Goal: Navigation & Orientation: Find specific page/section

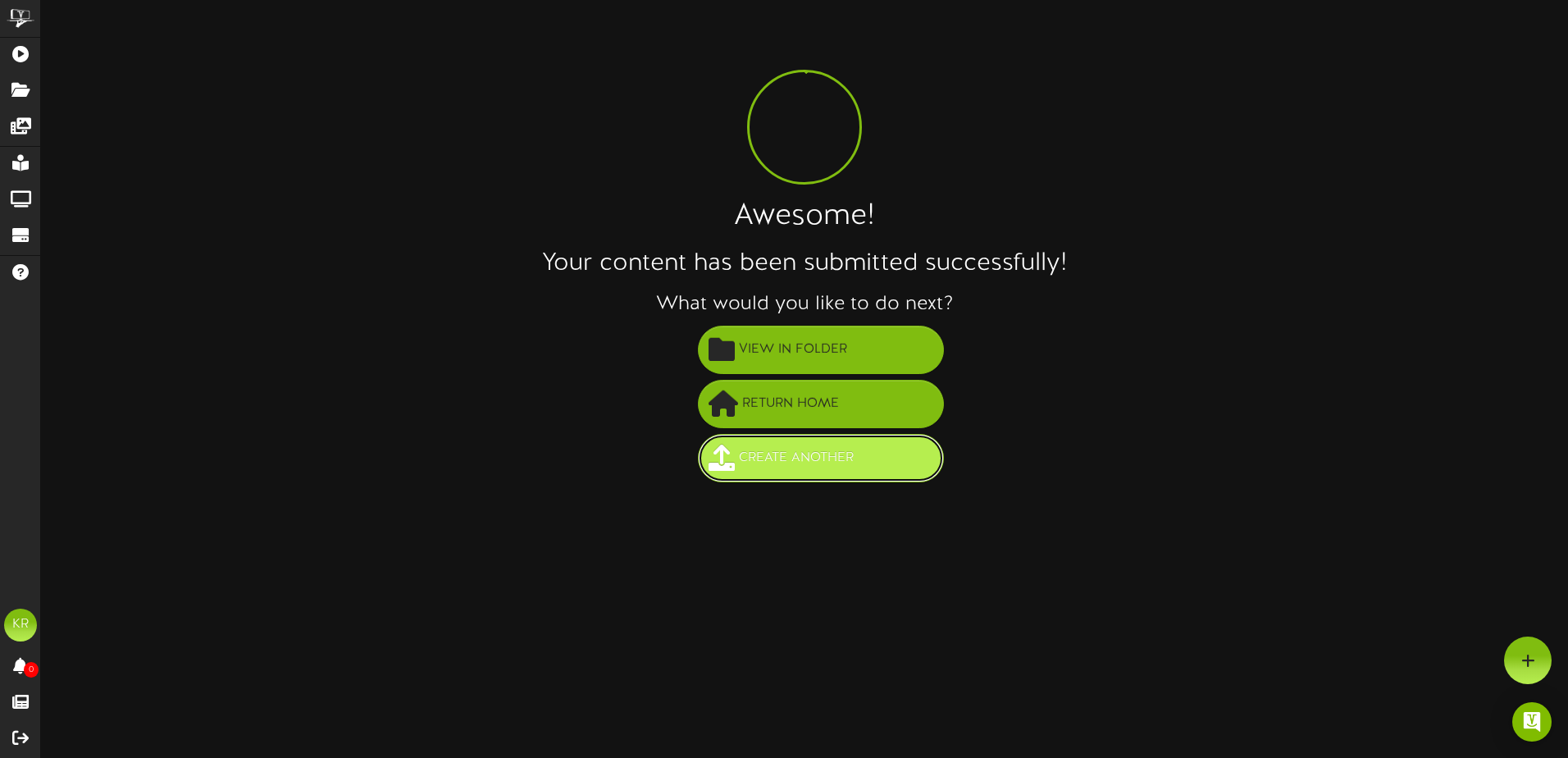
click at [832, 471] on span "Create Another" at bounding box center [796, 459] width 123 height 27
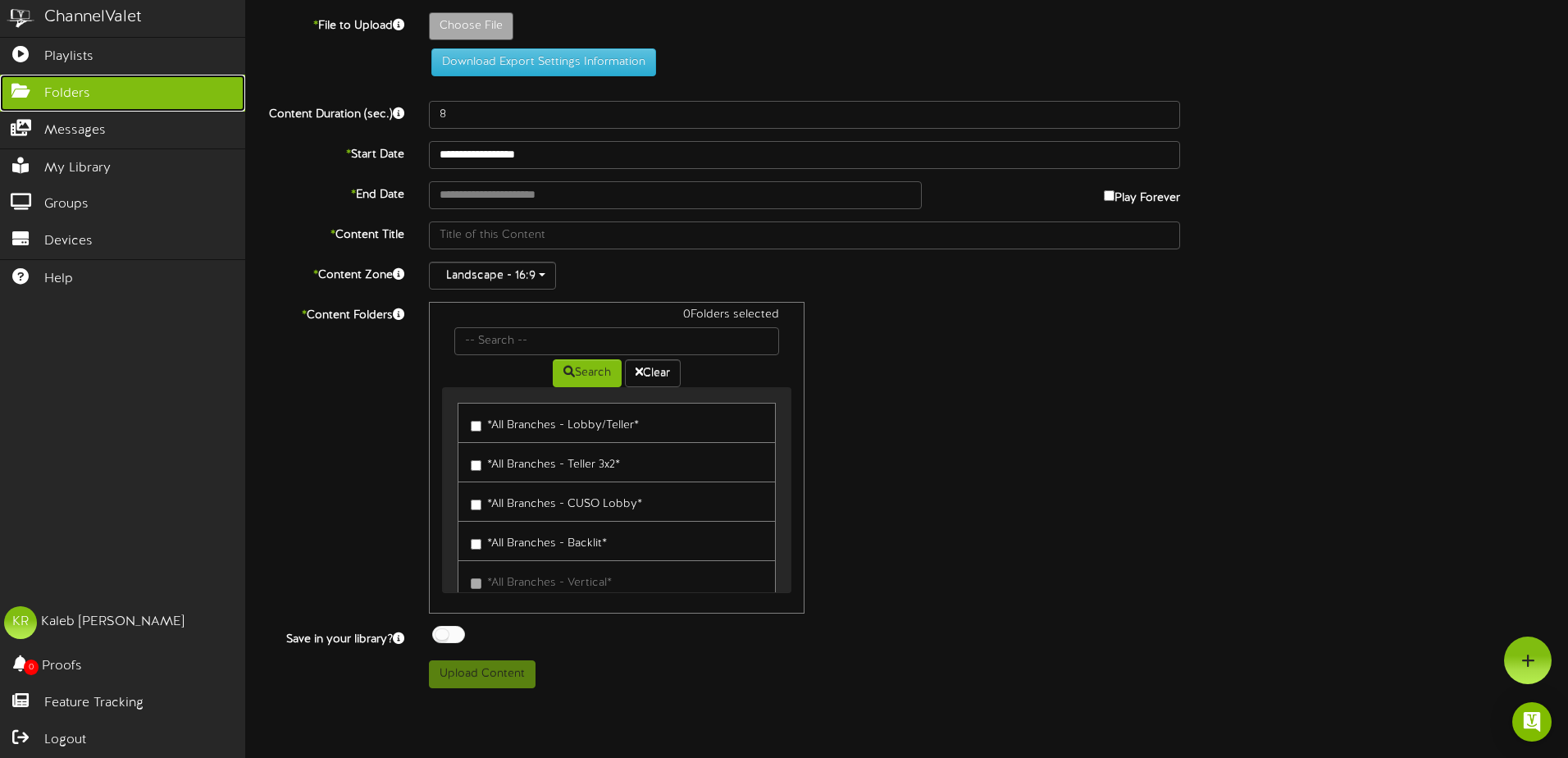
click at [34, 93] on icon at bounding box center [20, 89] width 41 height 13
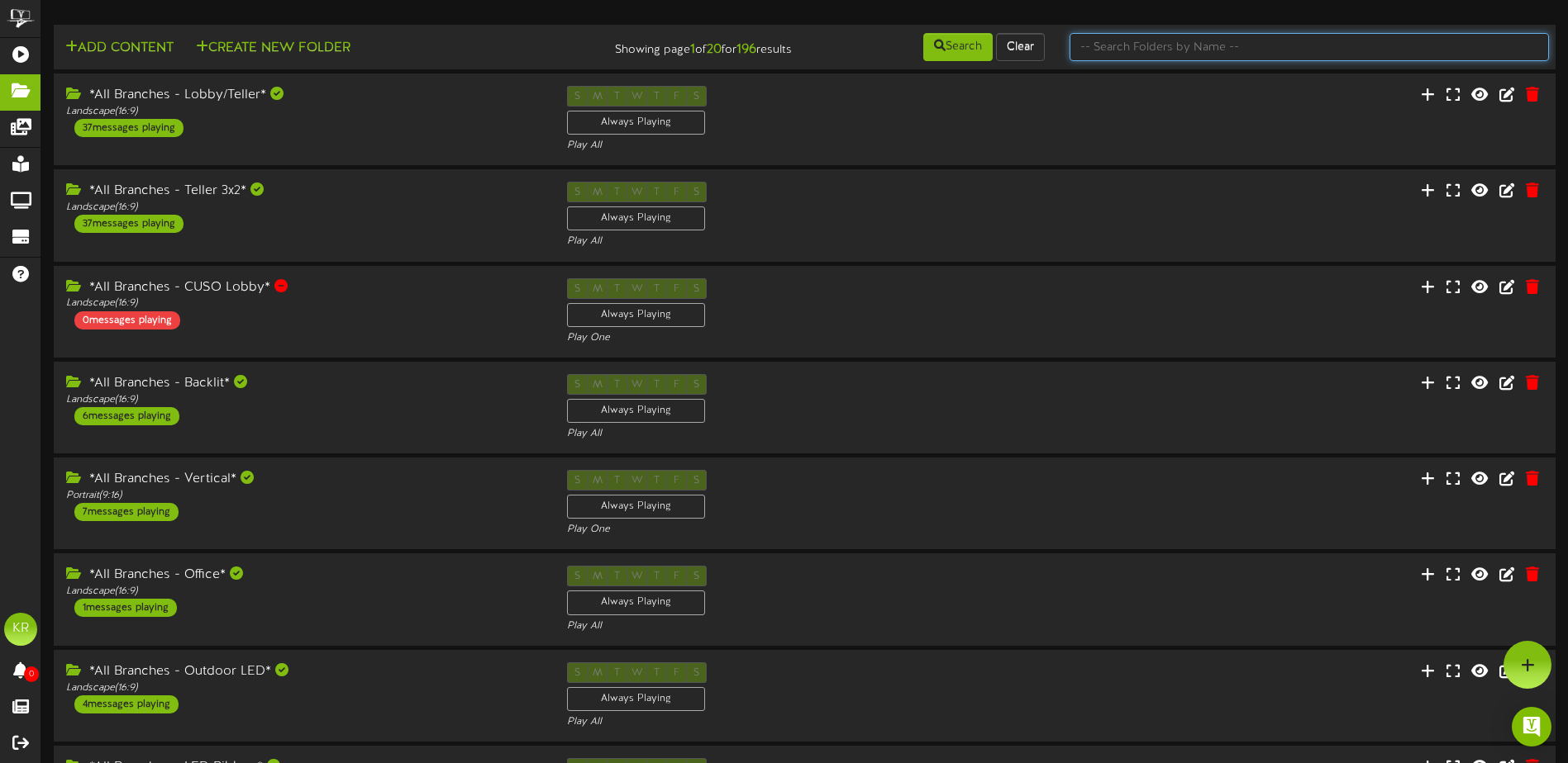
click at [1280, 49] on input "text" at bounding box center [1309, 47] width 479 height 28
type input "centers"
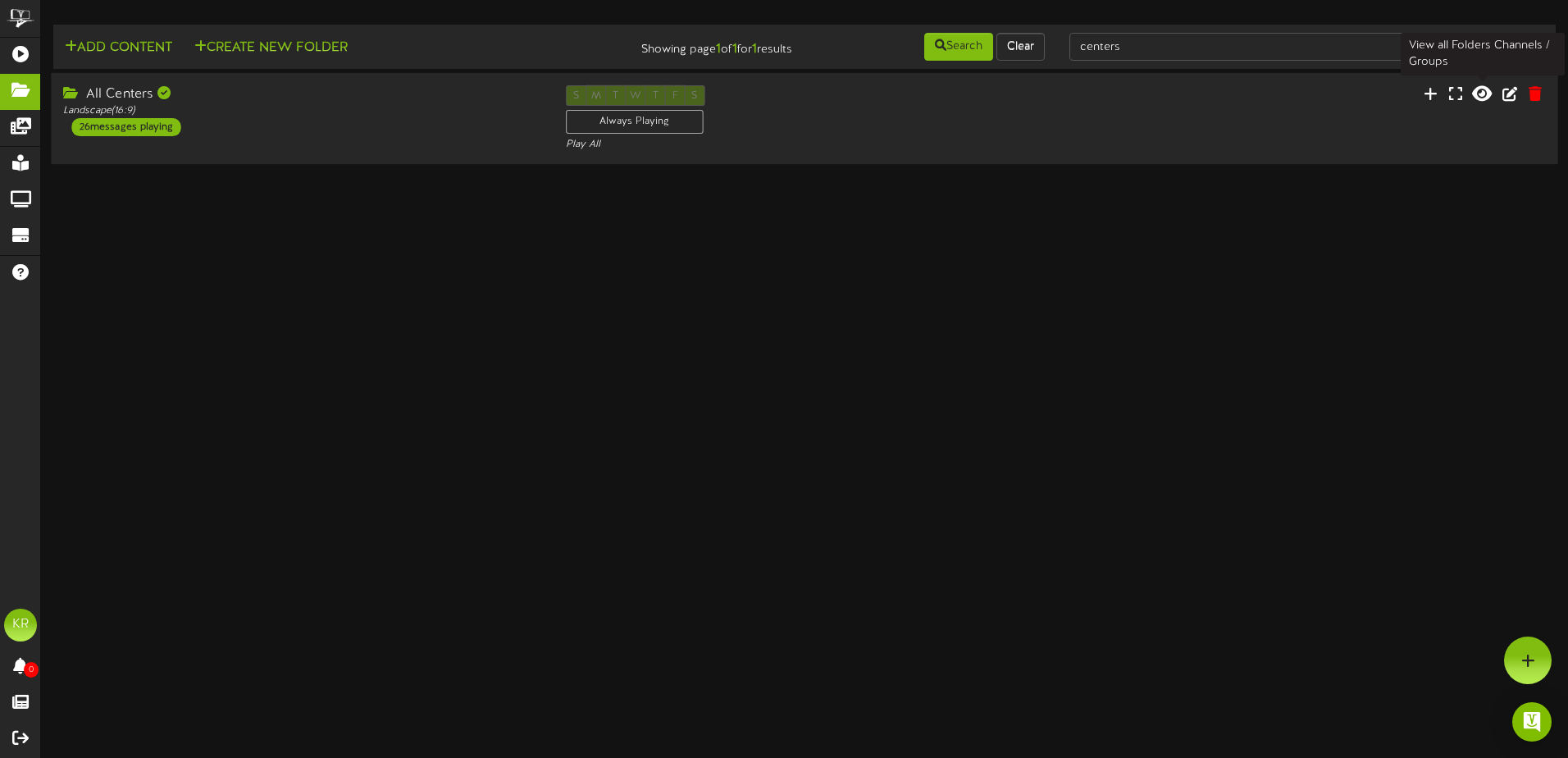
click at [1472, 98] on button at bounding box center [1482, 96] width 29 height 25
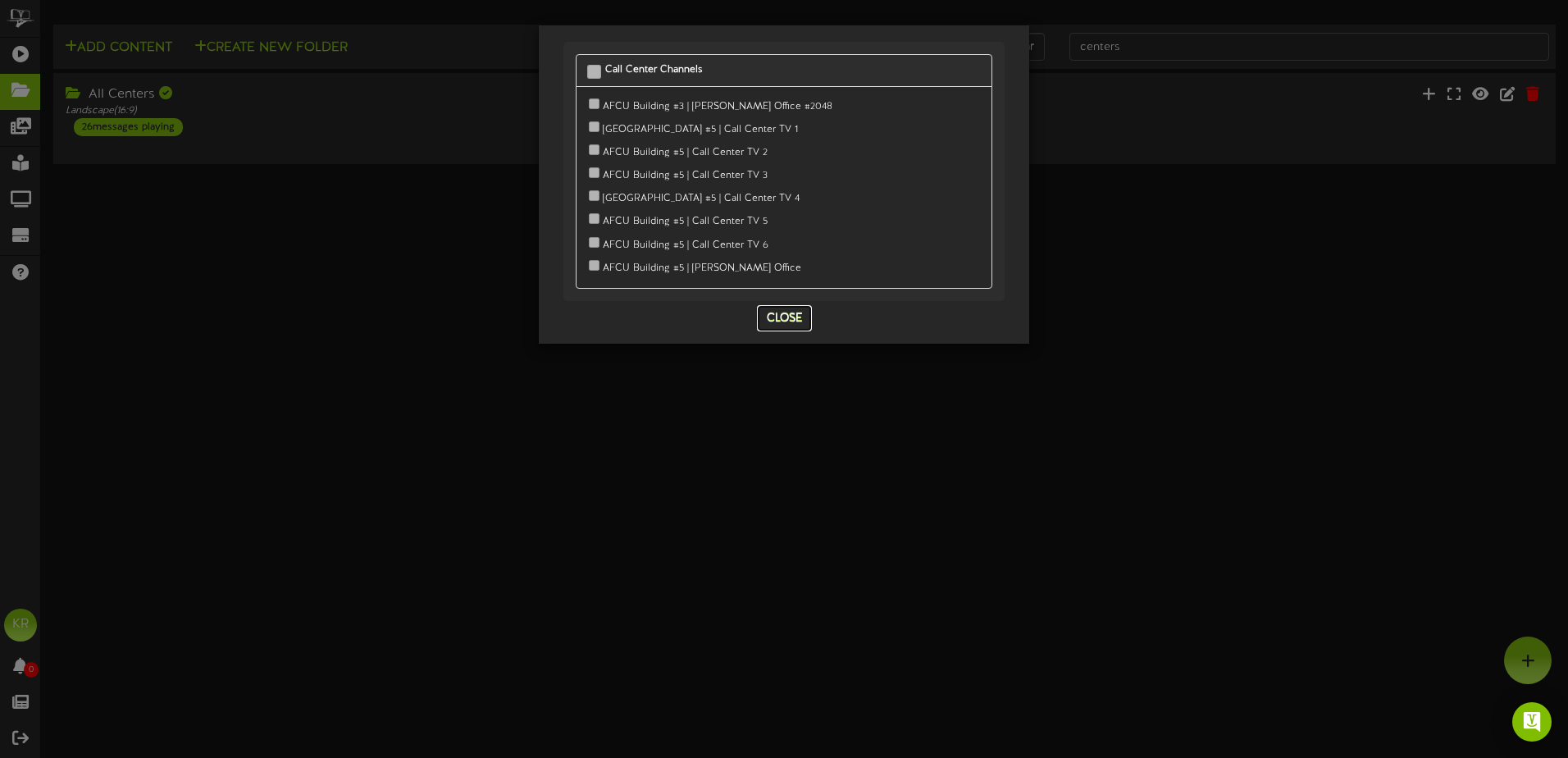
click at [801, 317] on button "Close" at bounding box center [784, 318] width 55 height 26
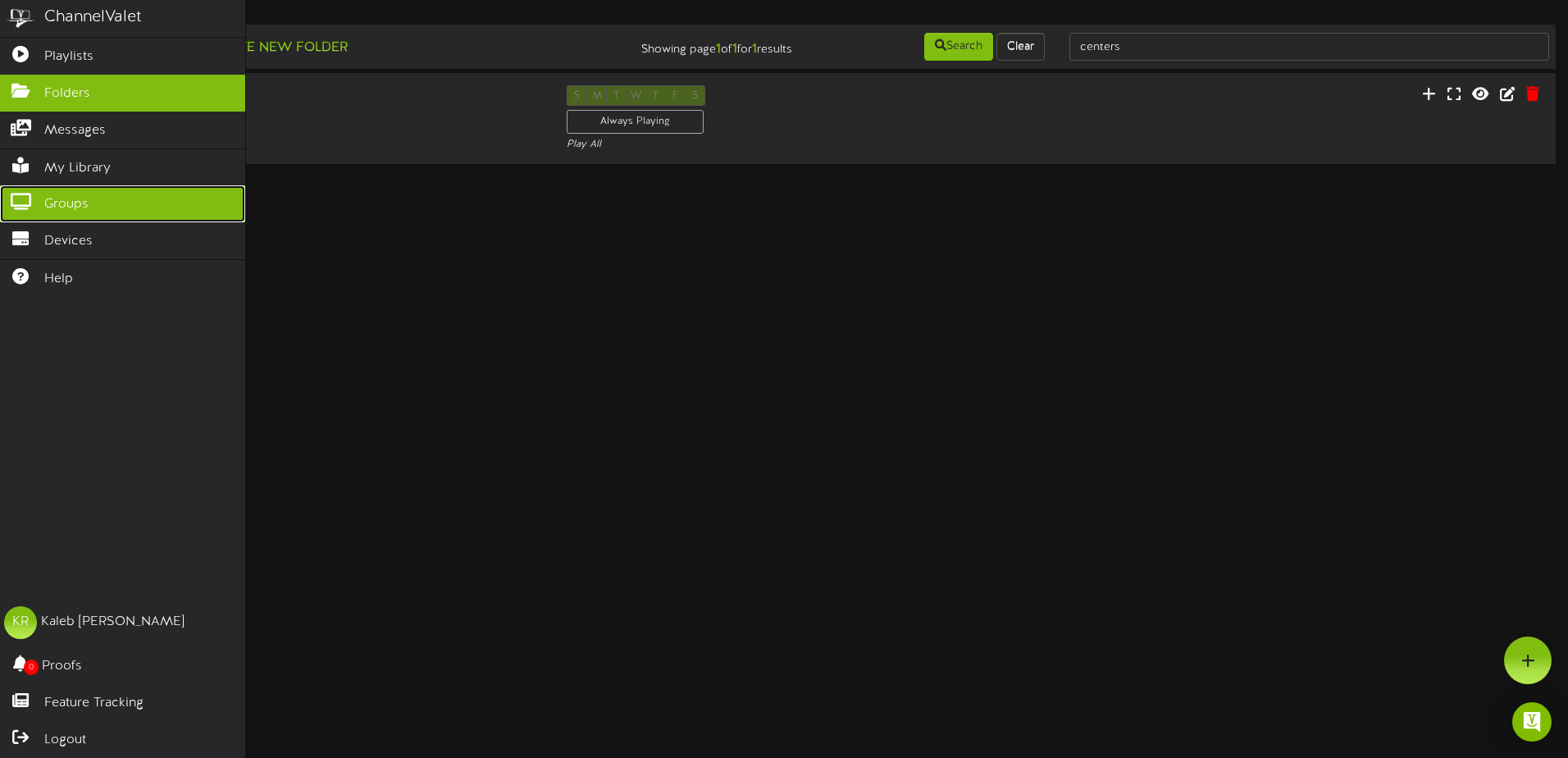
click at [15, 208] on link "Groups" at bounding box center [123, 204] width 246 height 37
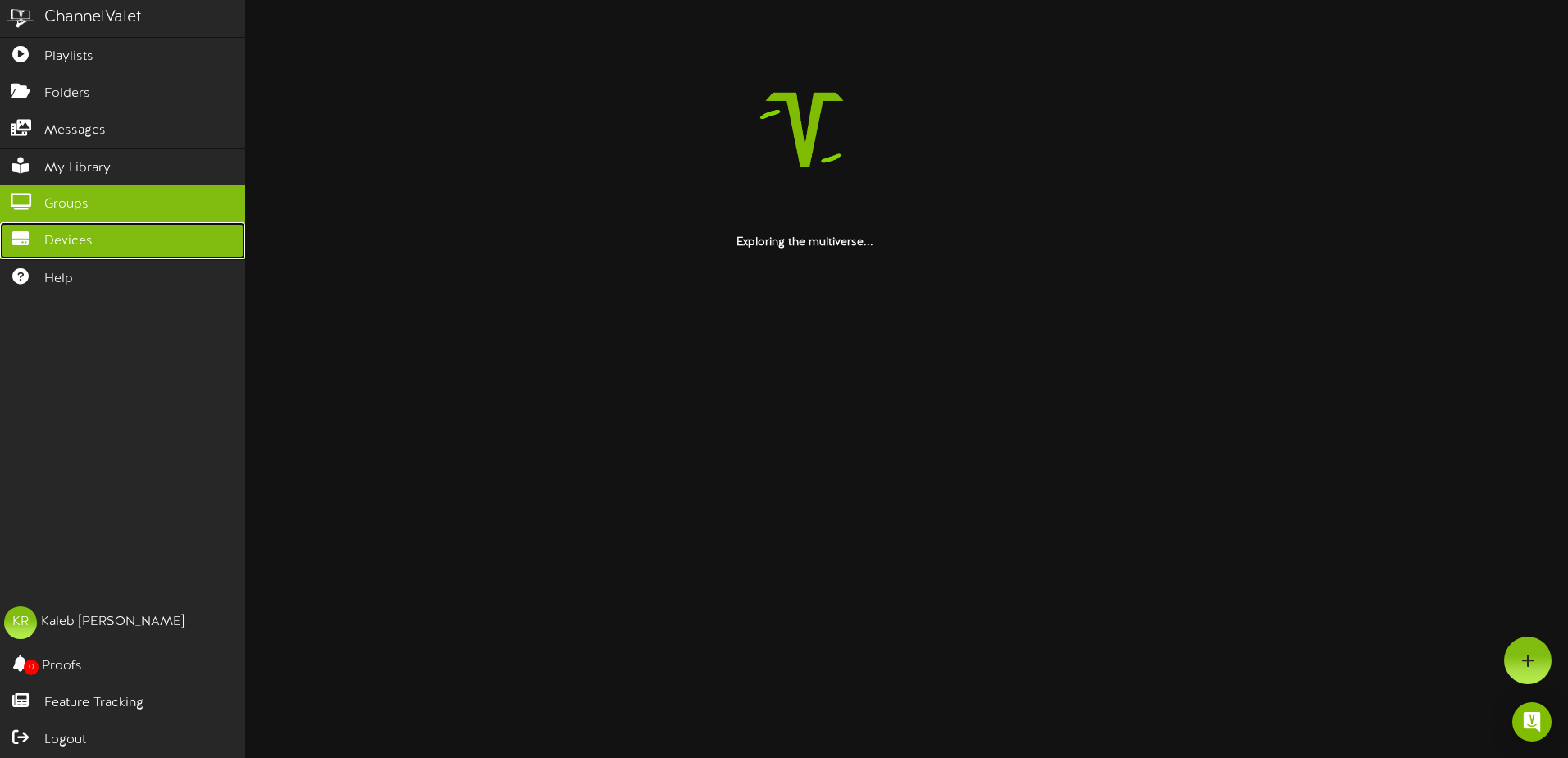
click at [53, 250] on link "Devices" at bounding box center [123, 240] width 246 height 37
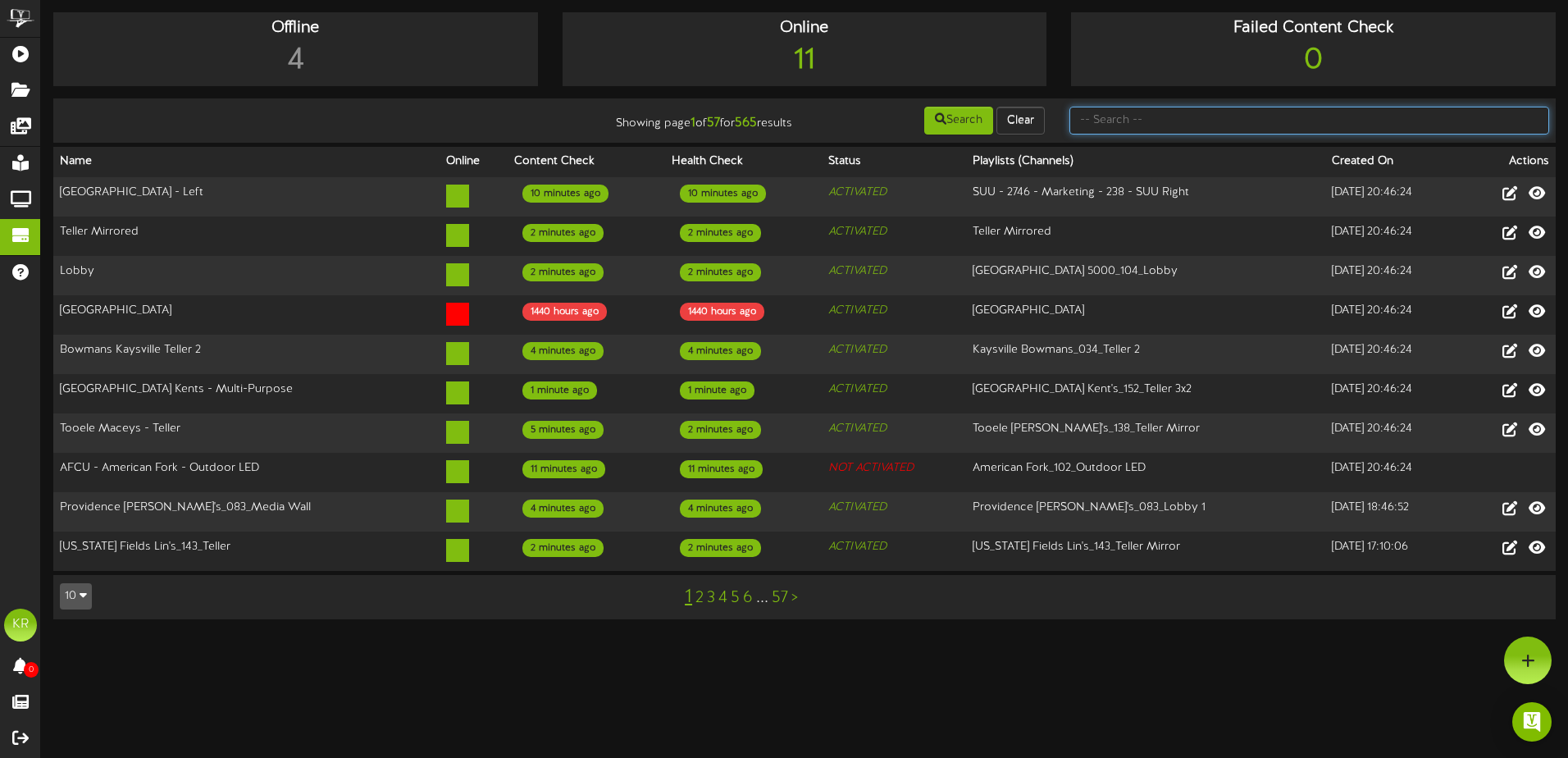
click at [1161, 124] on input "text" at bounding box center [1310, 120] width 480 height 28
type input "jed"
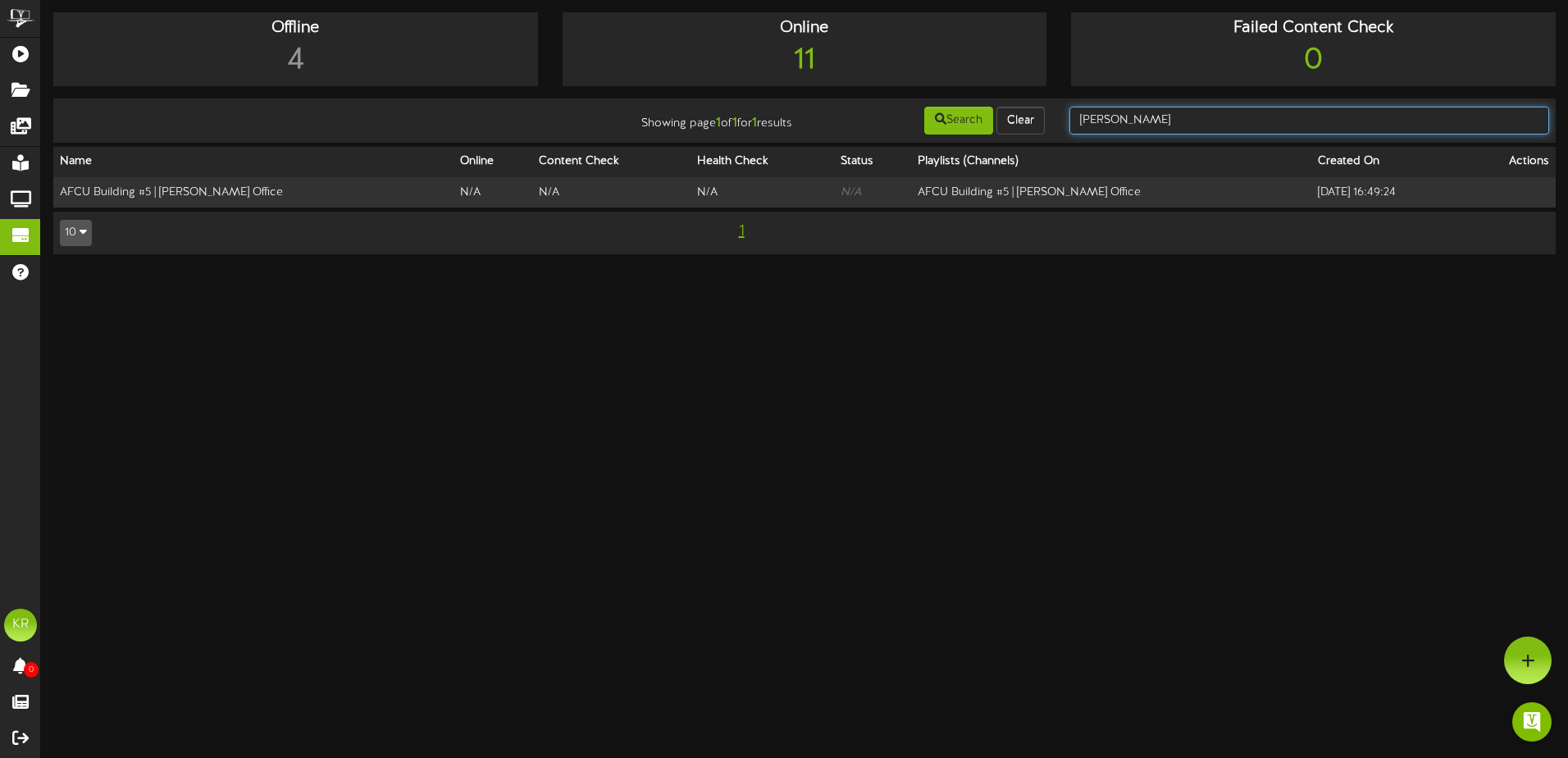
drag, startPoint x: 1134, startPoint y: 122, endPoint x: 1072, endPoint y: 122, distance: 62.0
click at [1072, 122] on input "jed" at bounding box center [1310, 120] width 480 height 28
type input "jenica"
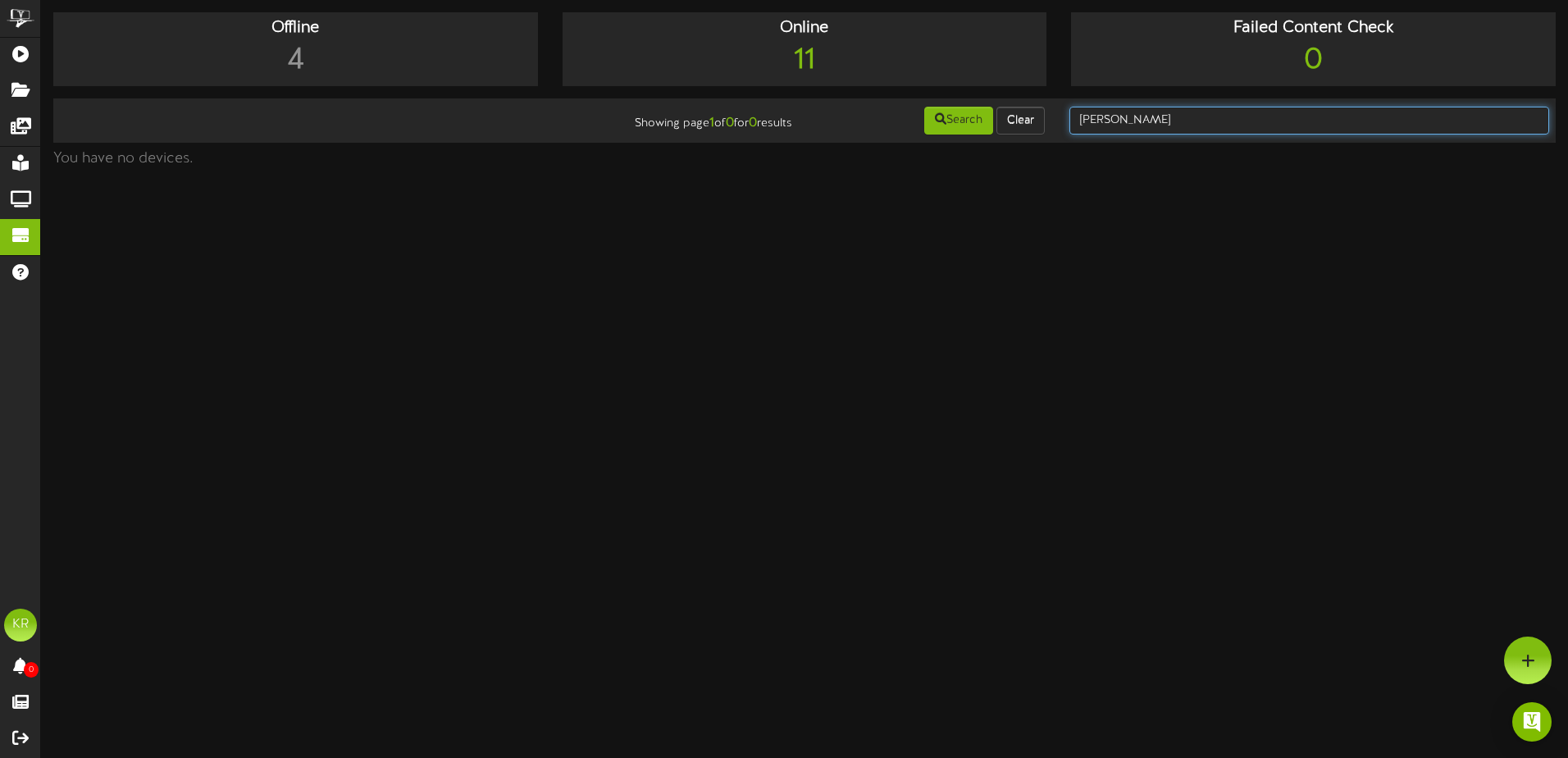
drag, startPoint x: 1131, startPoint y: 126, endPoint x: 937, endPoint y: 86, distance: 198.1
click at [937, 86] on div "Offline 4 Online 11 Failed Content Check 0 Showing page 1 of 0 for 0 results Se…" at bounding box center [804, 94] width 1527 height 163
type input "building 5"
click at [1129, 121] on input "building 5" at bounding box center [1310, 120] width 480 height 28
click at [1124, 121] on input "building 5" at bounding box center [1310, 120] width 480 height 28
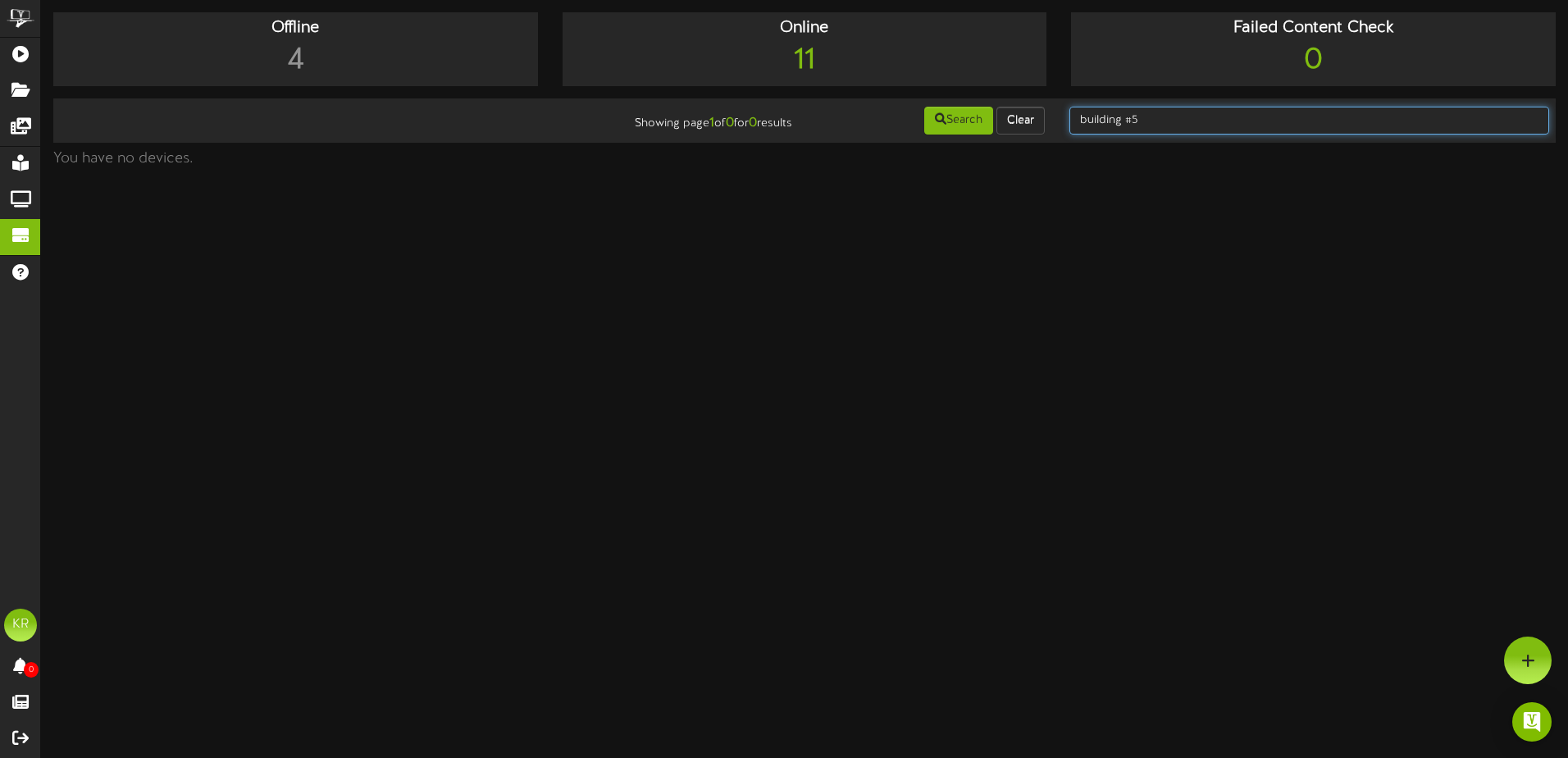
type input "building #5"
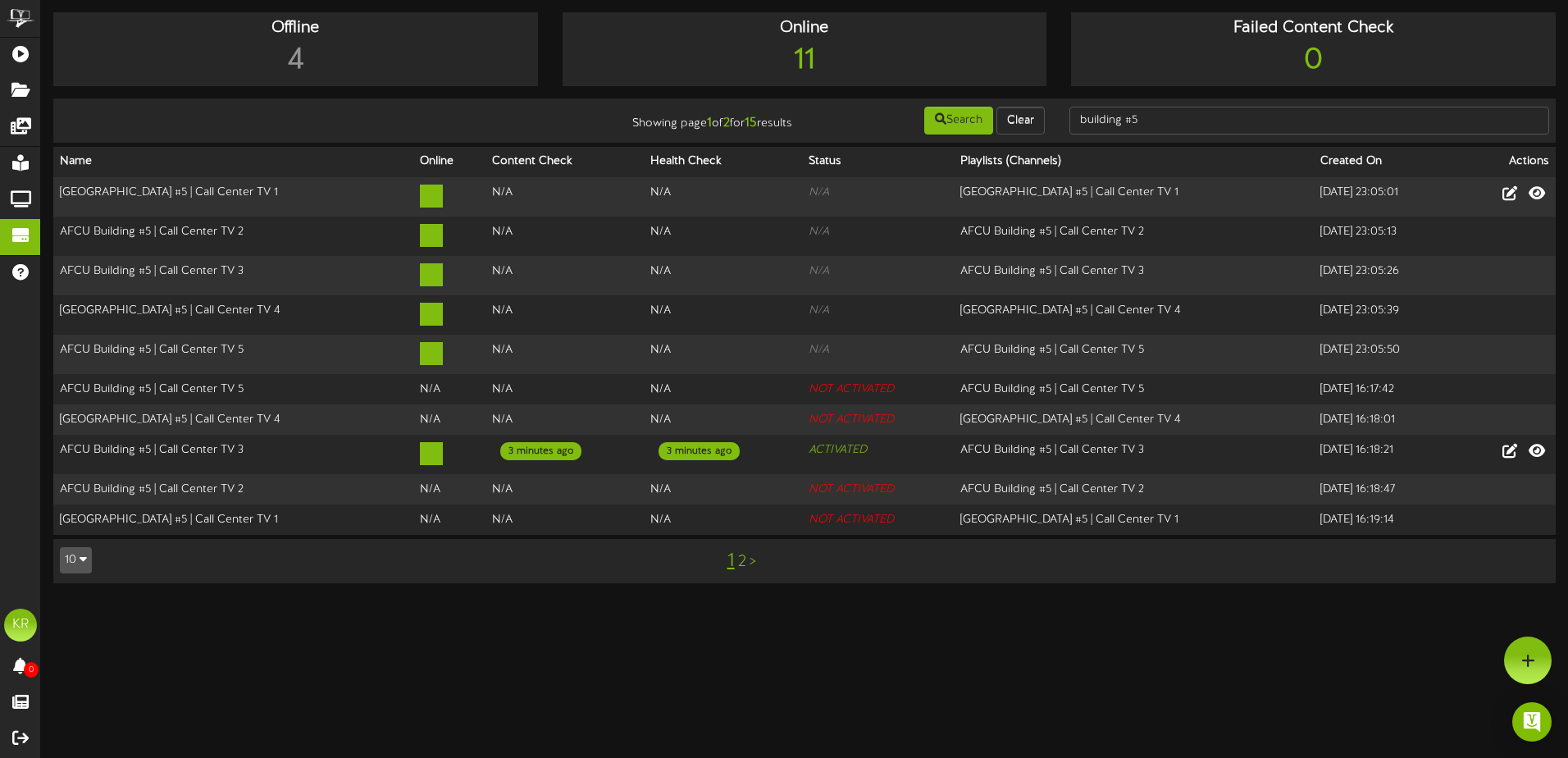
click at [743, 553] on link "2" at bounding box center [742, 562] width 8 height 18
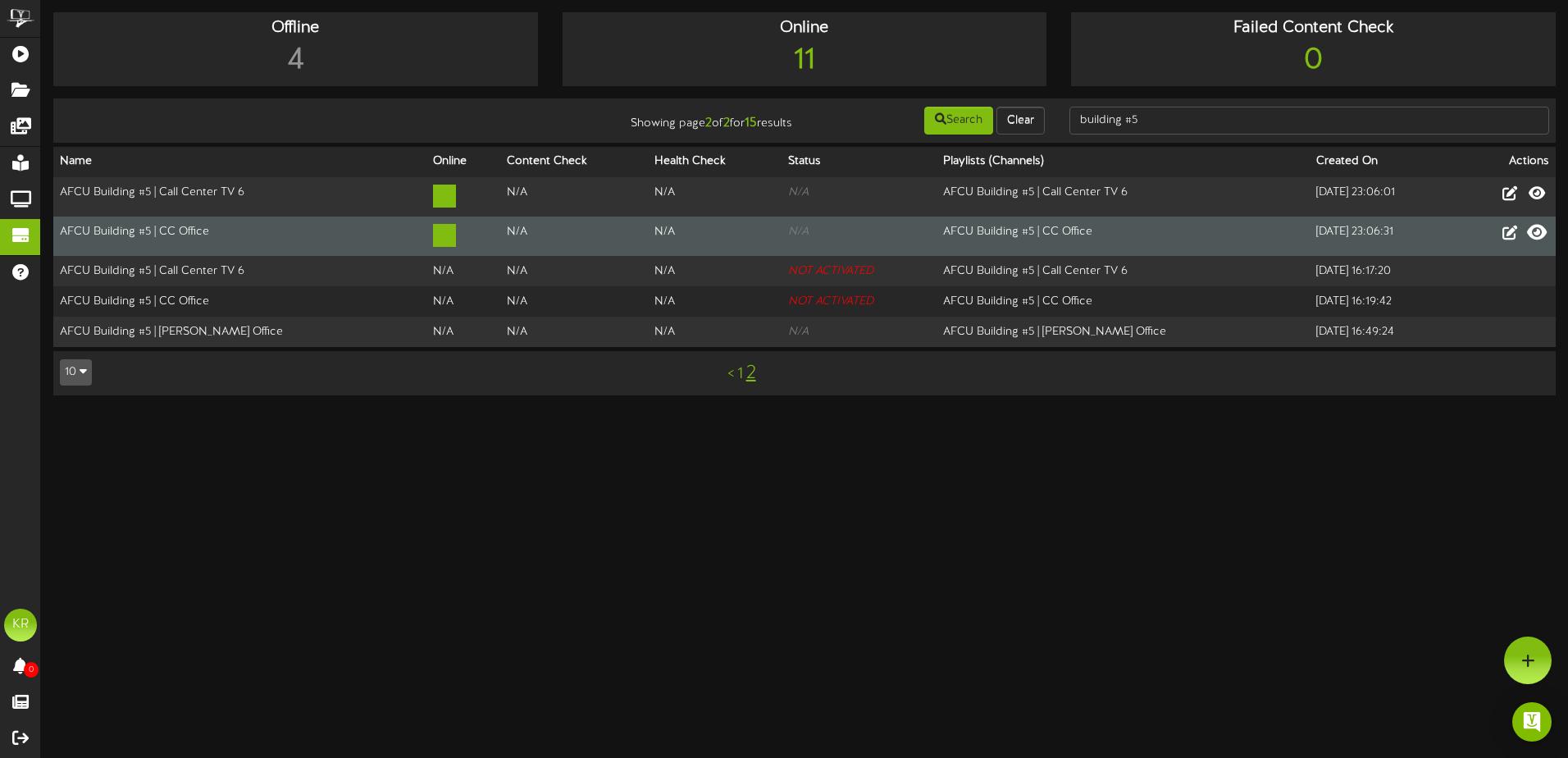
click at [1535, 240] on icon at bounding box center [1537, 232] width 20 height 18
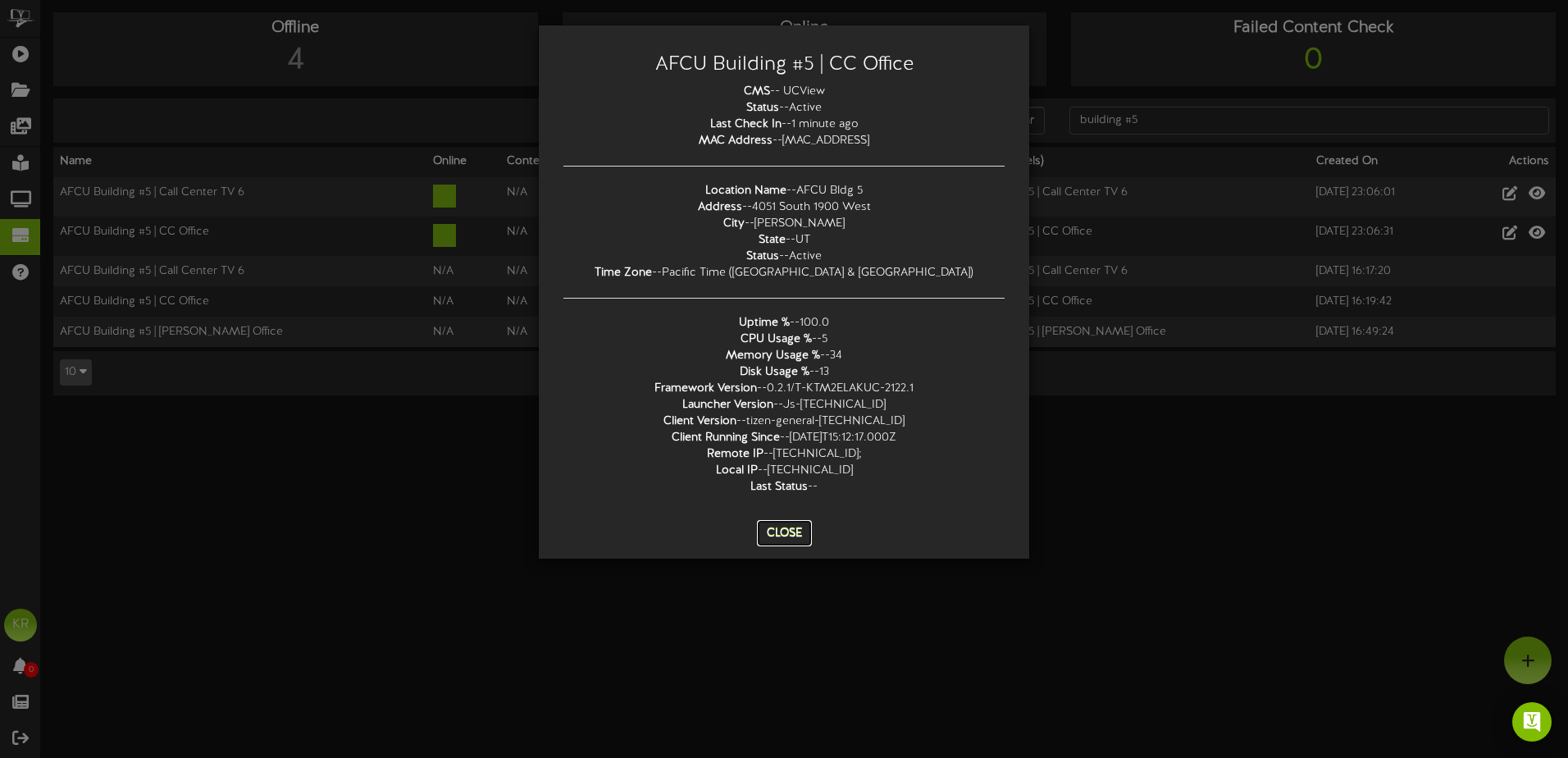
click at [773, 540] on button "Close" at bounding box center [784, 533] width 55 height 26
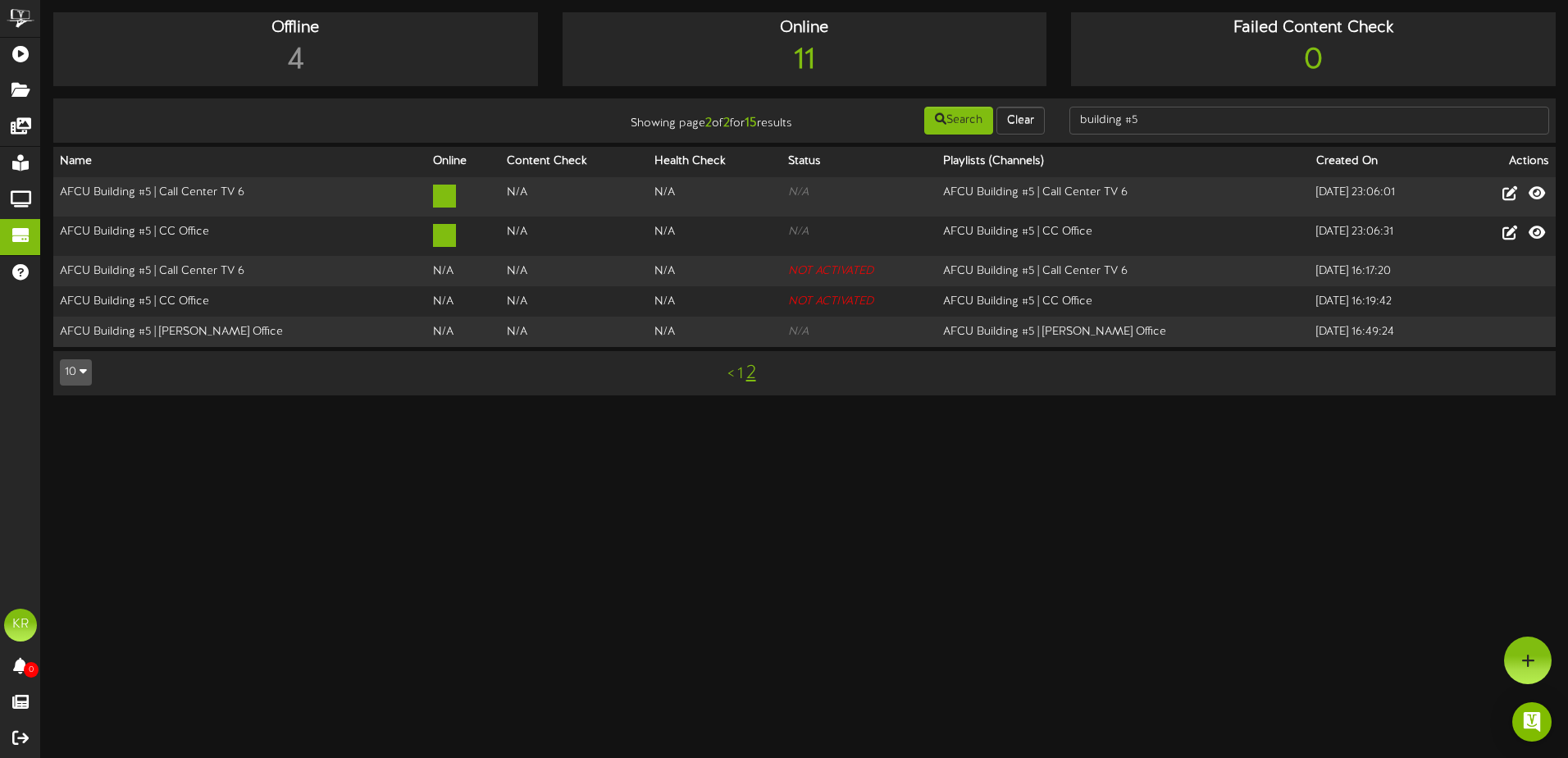
click at [738, 371] on link "1" at bounding box center [740, 374] width 5 height 18
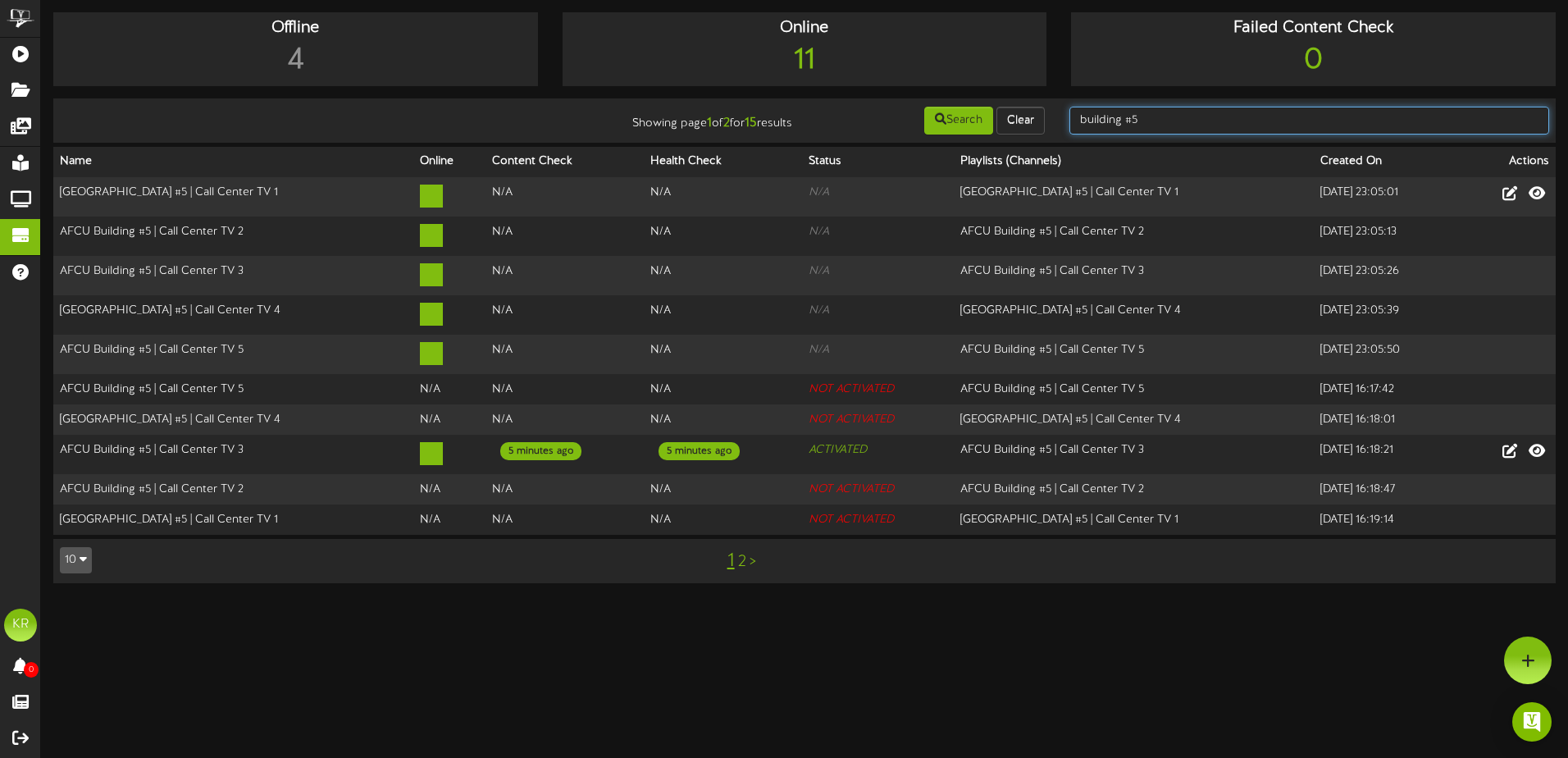
drag, startPoint x: 1152, startPoint y: 115, endPoint x: 753, endPoint y: 112, distance: 399.0
click at [794, 111] on div "Showing page 1 of 2 for 15 results Search Clear building #5" at bounding box center [804, 120] width 1514 height 31
type input "8"
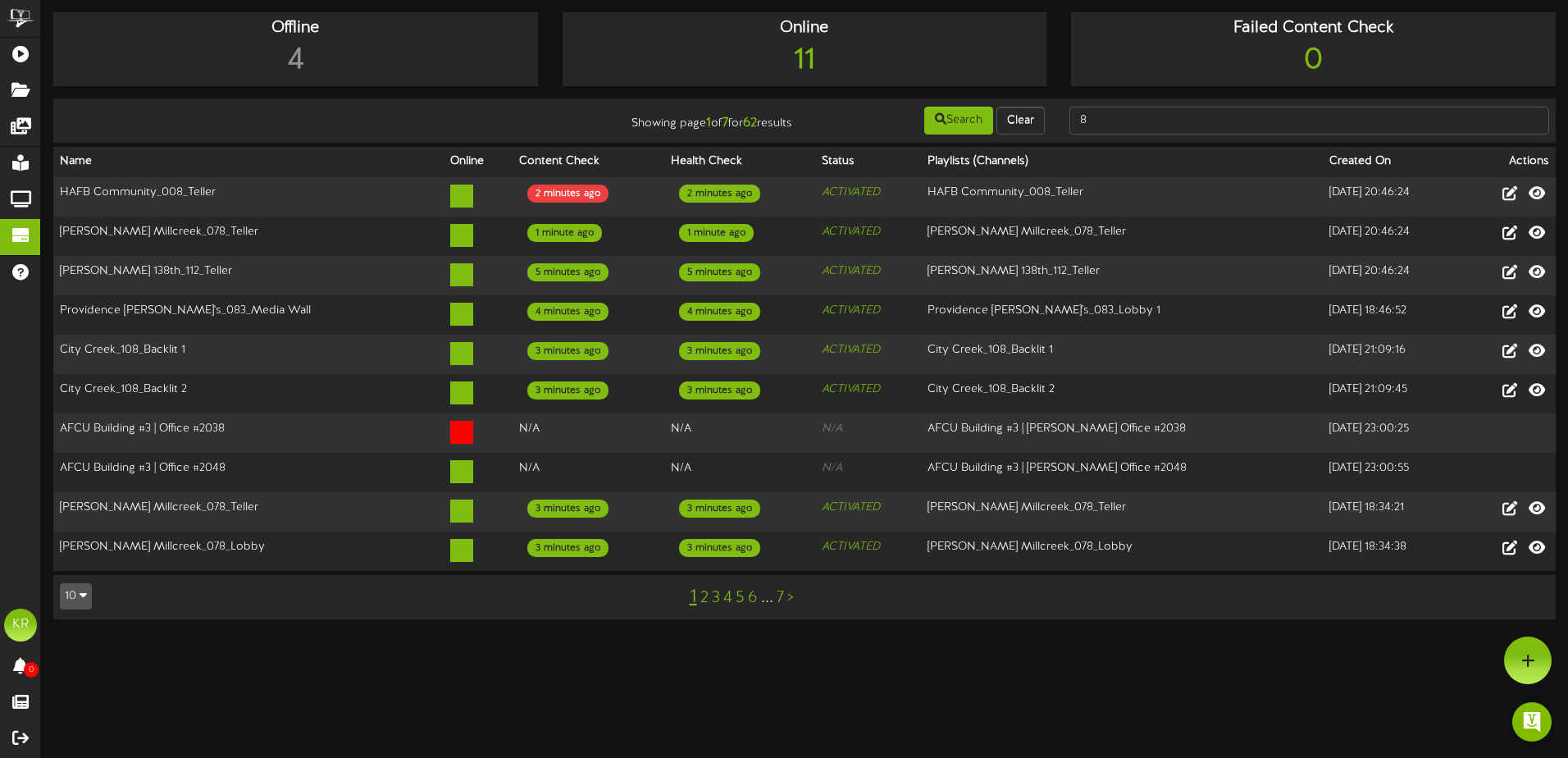
click at [790, 589] on link ">" at bounding box center [790, 598] width 6 height 18
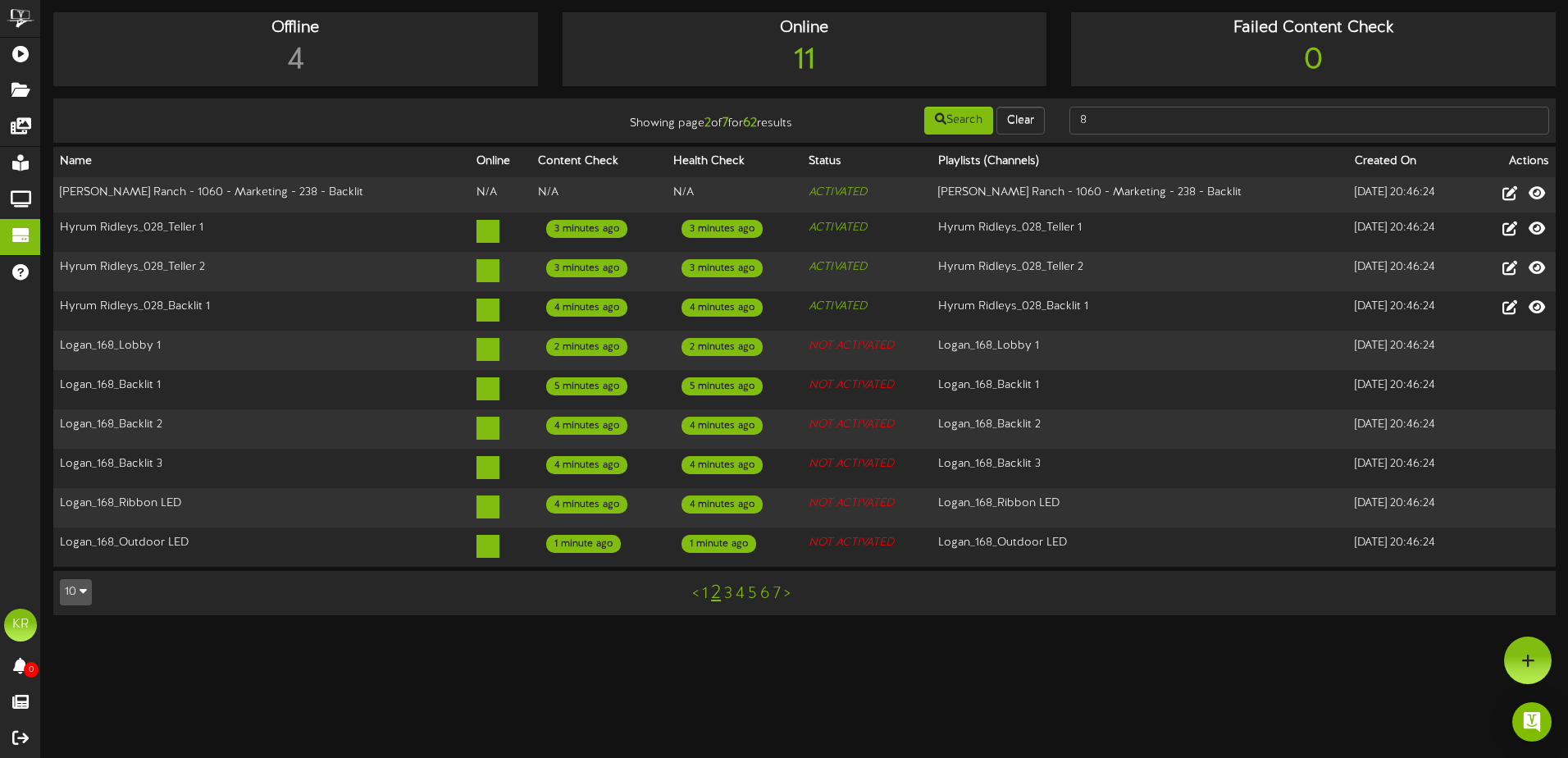
click at [790, 585] on link ">" at bounding box center [787, 594] width 6 height 18
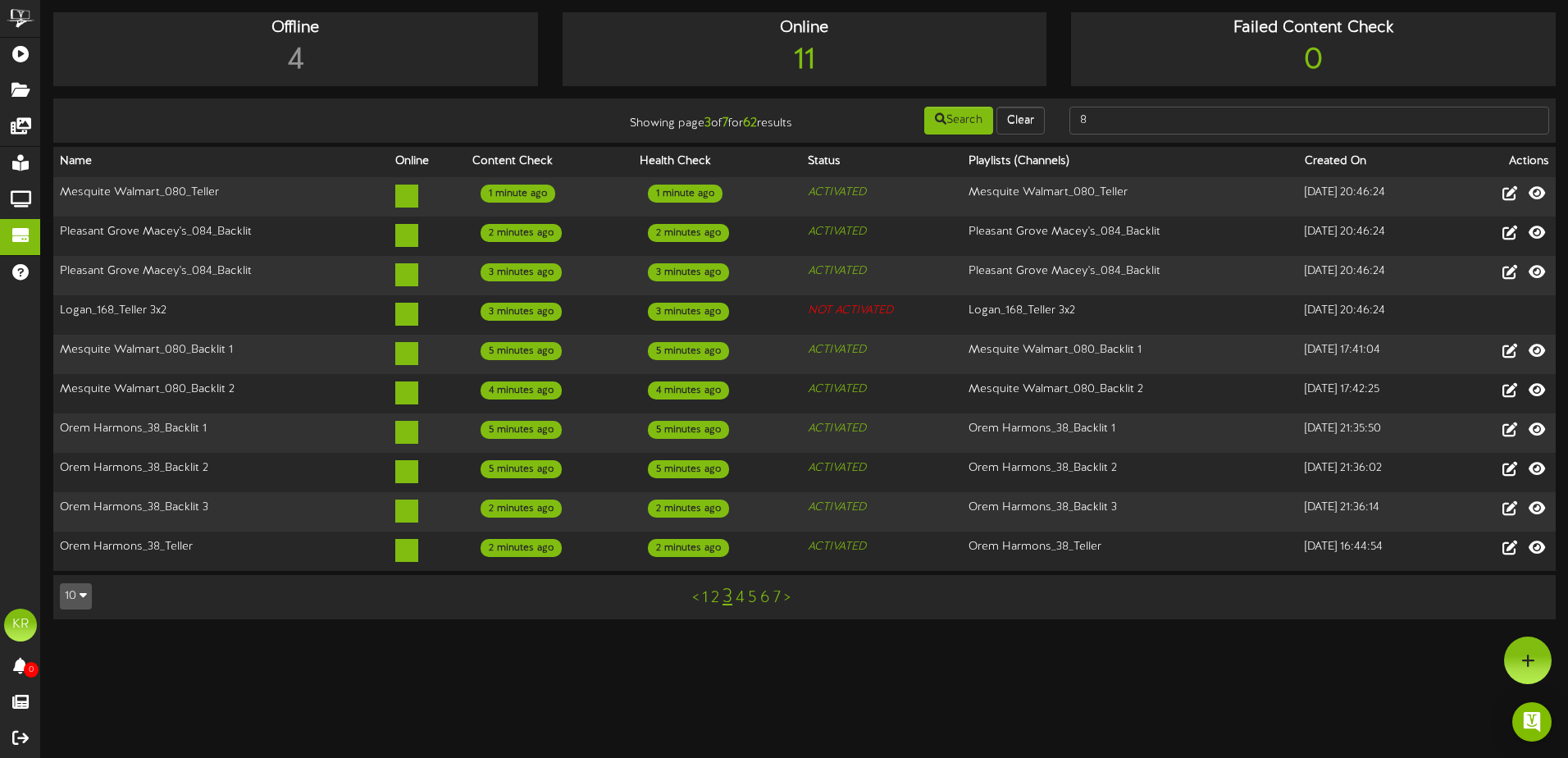
click at [790, 589] on link ">" at bounding box center [787, 598] width 6 height 18
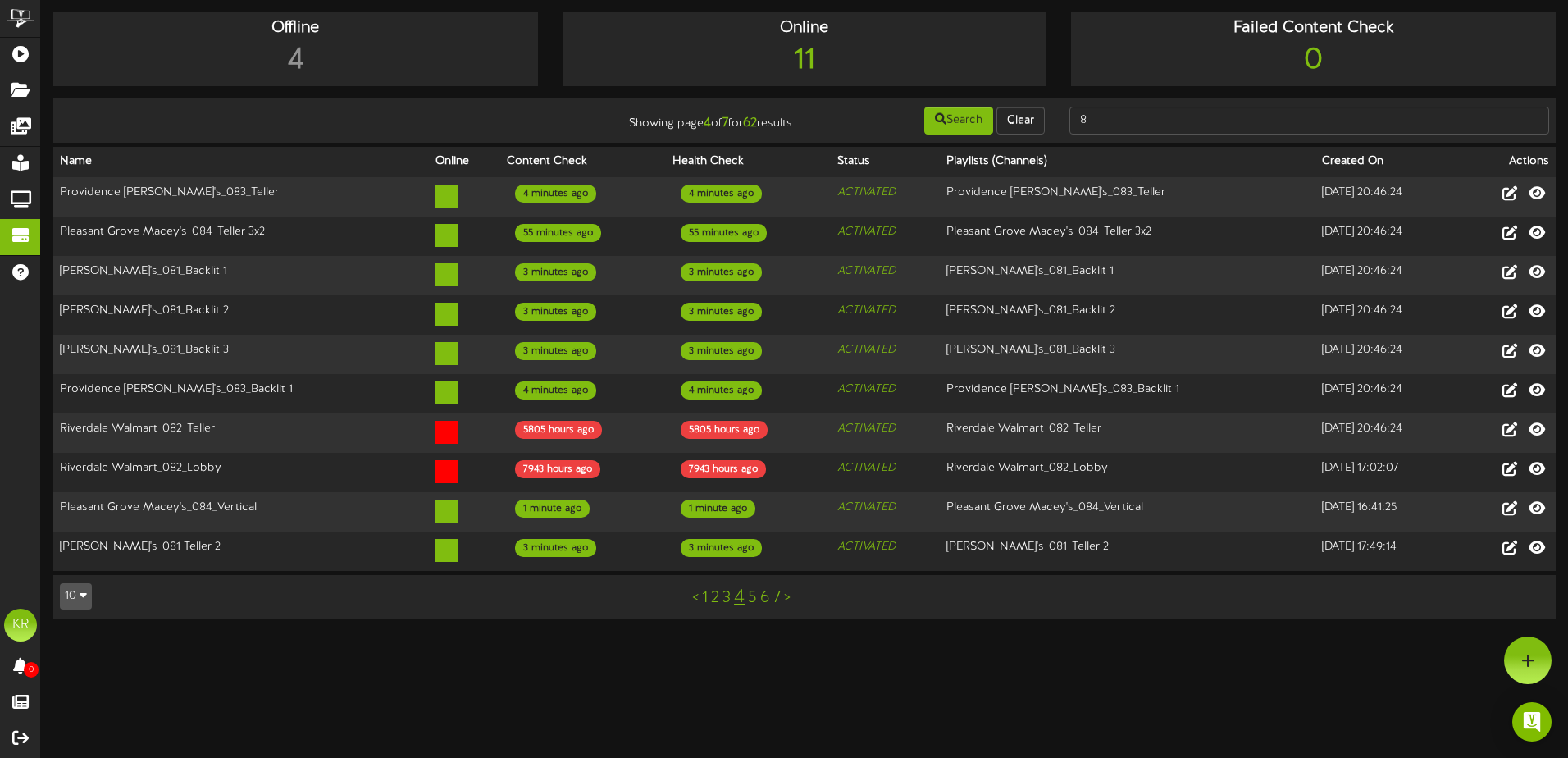
click at [790, 589] on link ">" at bounding box center [787, 598] width 6 height 18
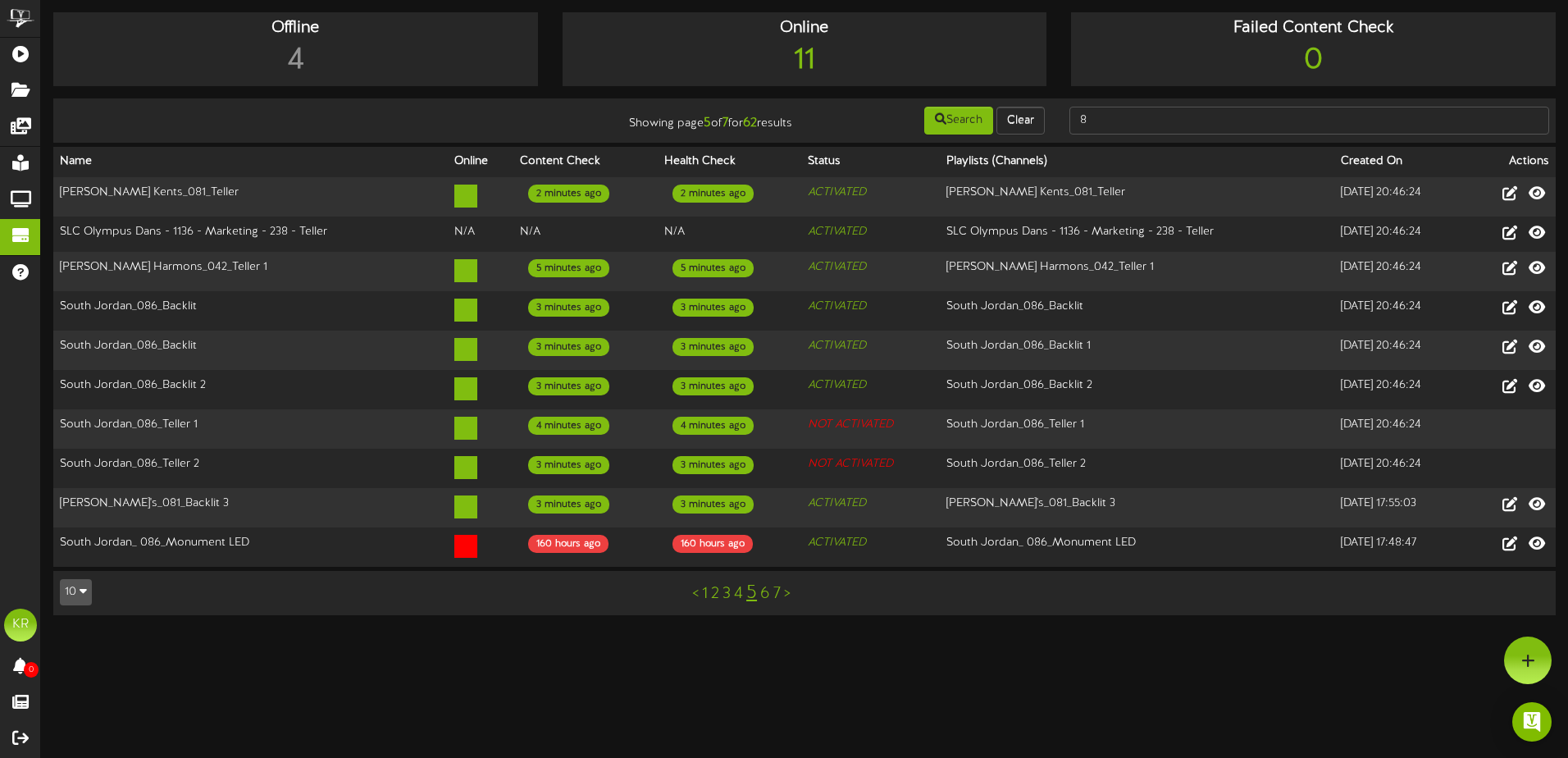
click at [790, 585] on link ">" at bounding box center [787, 594] width 6 height 18
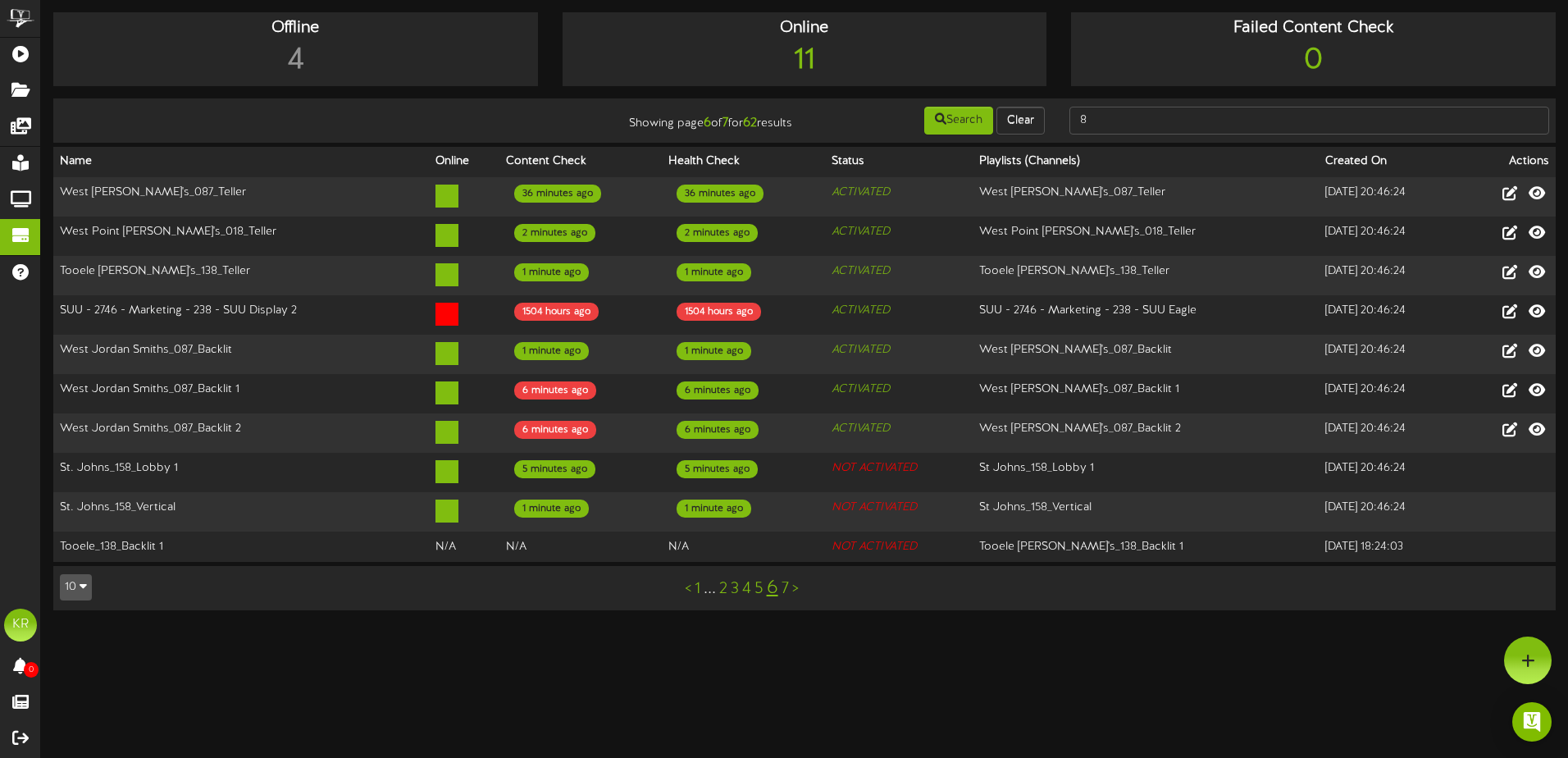
click at [795, 581] on link ">" at bounding box center [795, 590] width 6 height 18
